Goal: Use online tool/utility

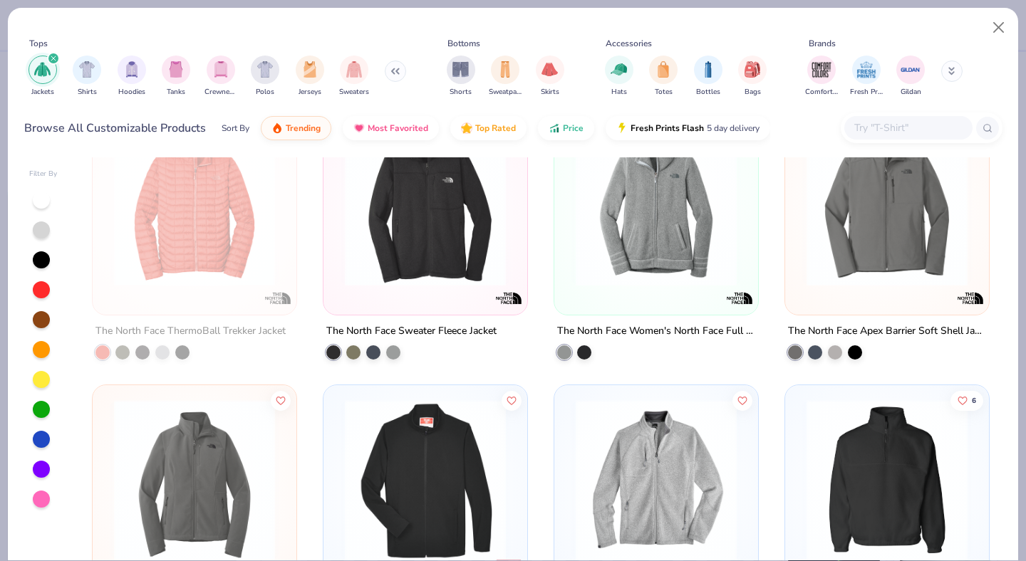
scroll to position [2417, 0]
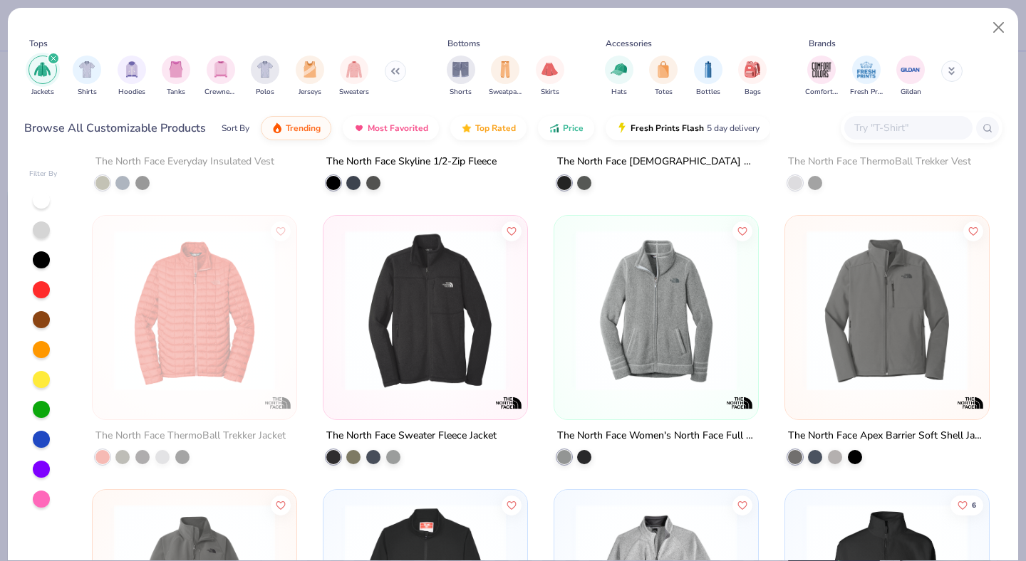
type textarea "x"
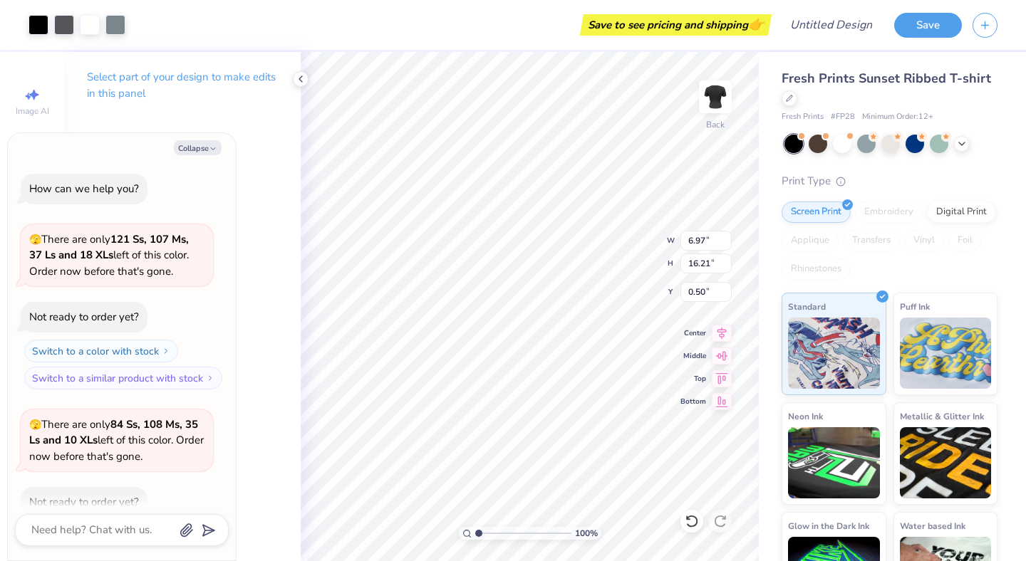
type textarea "x"
